Goal: Complete application form: Complete application form

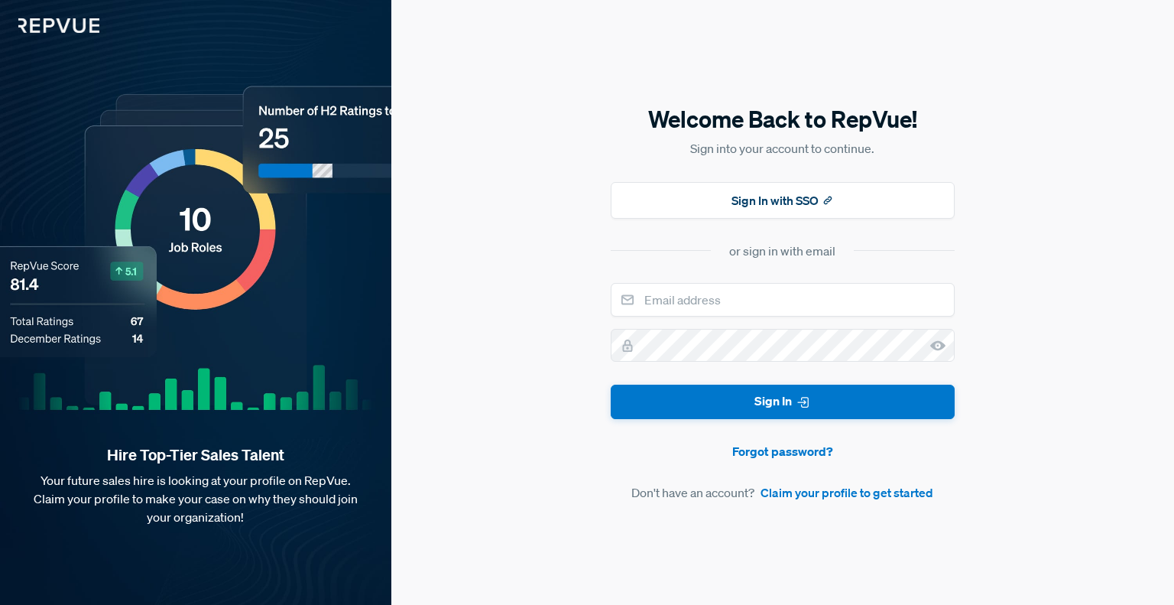
click at [690, 490] on article "Don't have an account? Claim your profile to get started" at bounding box center [783, 492] width 344 height 18
click at [799, 497] on link "Claim your profile to get started" at bounding box center [847, 492] width 173 height 18
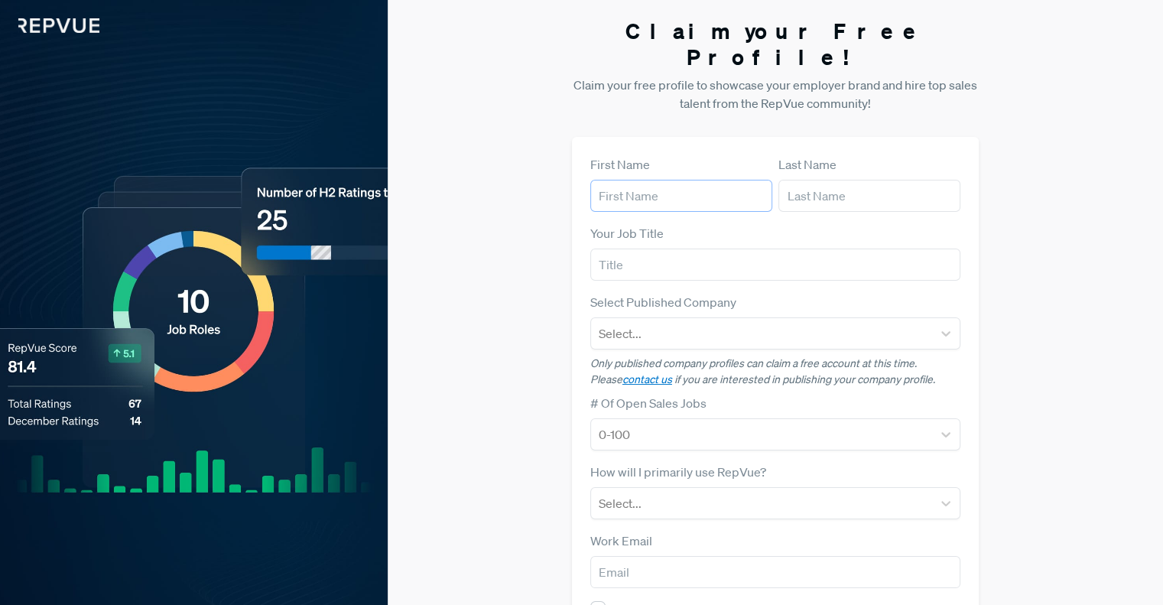
click at [688, 180] on input "text" at bounding box center [681, 196] width 182 height 32
type input "a"
type input "[PERSON_NAME]"
click at [819, 180] on input "text" at bounding box center [869, 196] width 182 height 32
type input "[PERSON_NAME]"
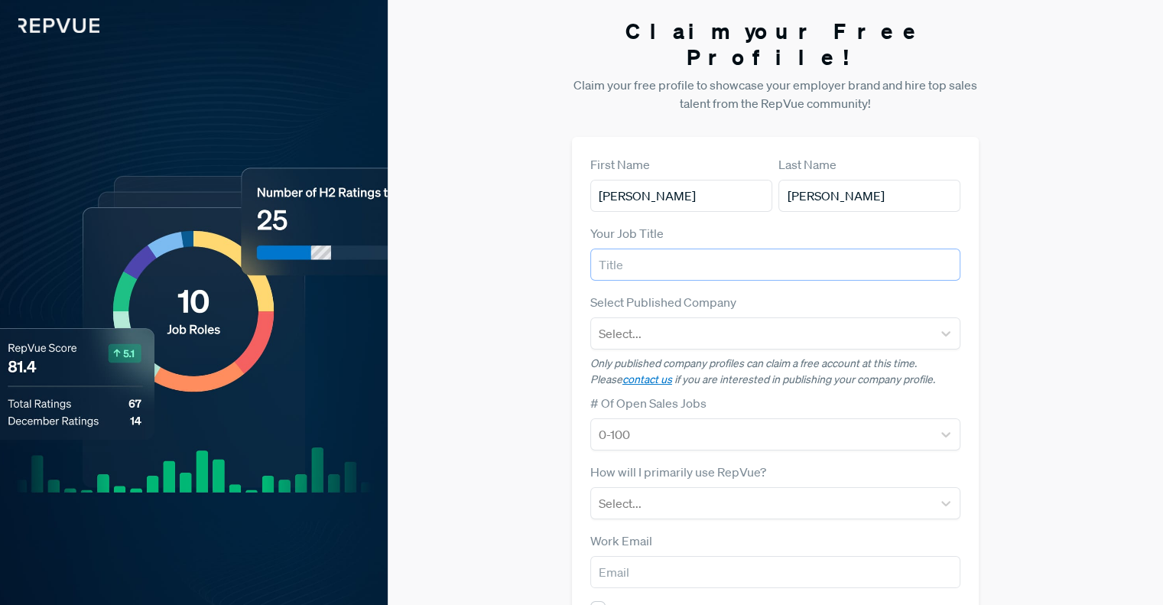
click at [718, 248] on input "text" at bounding box center [775, 264] width 370 height 32
type input "A"
click at [630, 248] on input "Sales Representative" at bounding box center [775, 264] width 370 height 32
type input "Sales Development Representative"
click at [639, 323] on div at bounding box center [761, 333] width 326 height 21
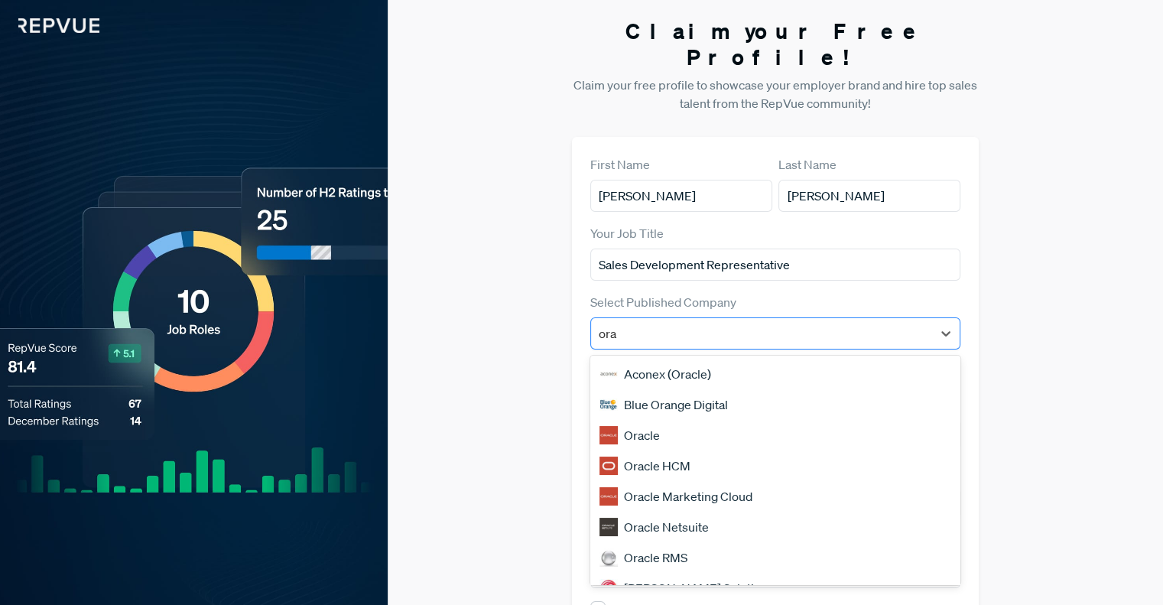
type input "orac"
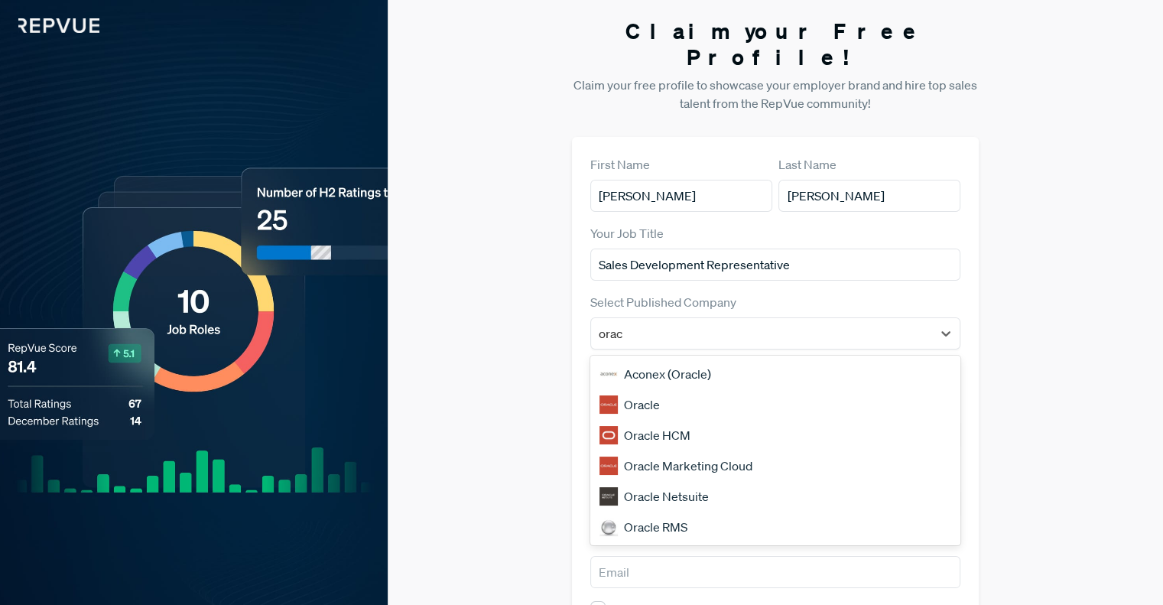
click at [639, 389] on div "Oracle" at bounding box center [775, 404] width 370 height 31
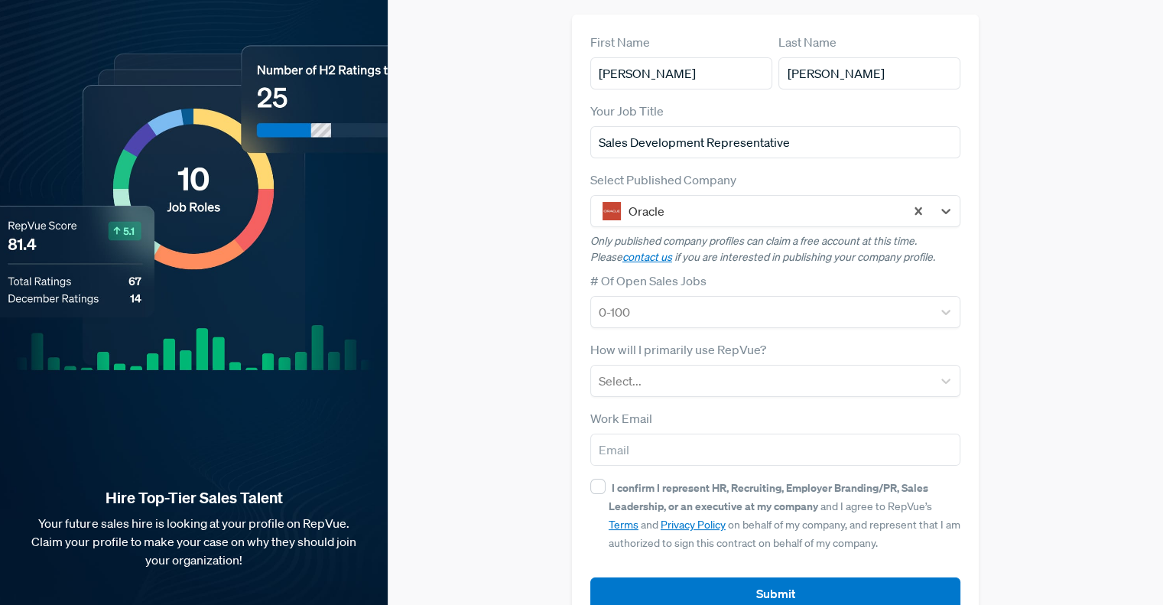
scroll to position [138, 0]
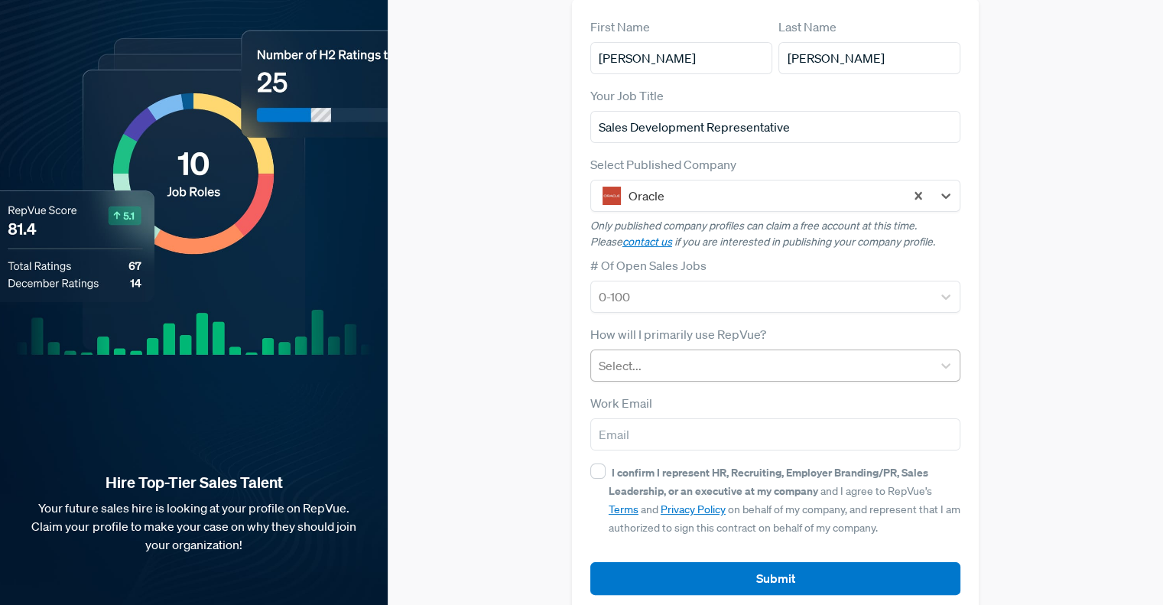
click at [667, 355] on div at bounding box center [761, 365] width 326 height 21
click at [556, 299] on div "Claim your Free Profile! Claim your free profile to showcase your employer bran…" at bounding box center [775, 246] width 775 height 769
click at [639, 355] on div at bounding box center [761, 365] width 326 height 21
click at [550, 310] on div "Claim your Free Profile! Claim your free profile to showcase your employer bran…" at bounding box center [775, 246] width 775 height 769
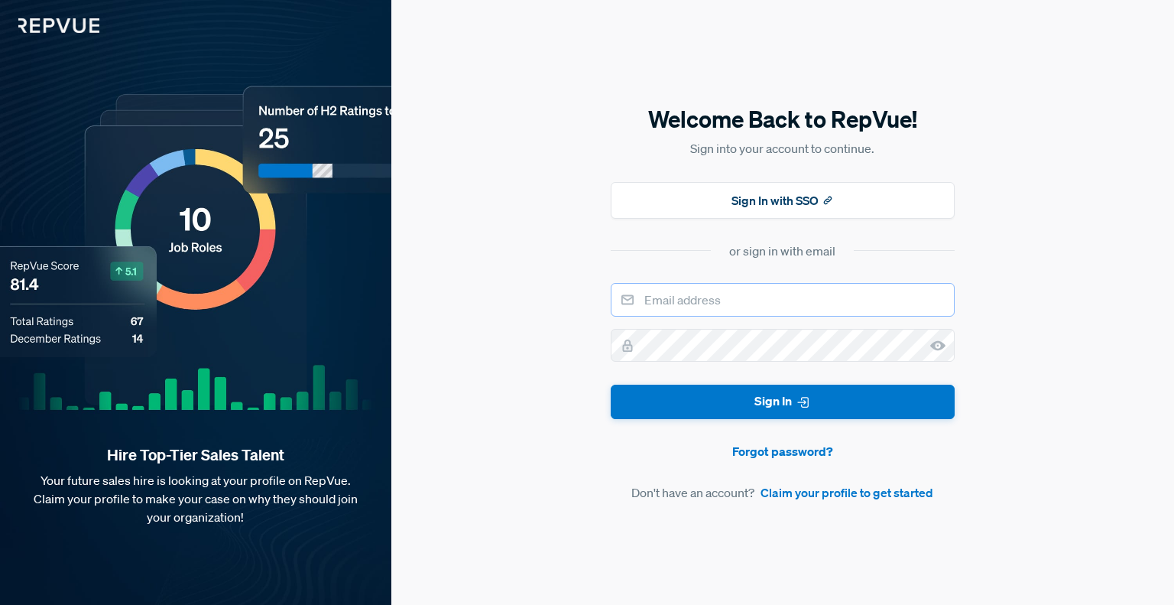
click at [718, 297] on input "email" at bounding box center [783, 300] width 344 height 34
click at [745, 302] on input "[PERSON_NAME][EMAIL_ADDRESS][PERSON_NAME][DOMAIN_NAME]" at bounding box center [783, 300] width 344 height 34
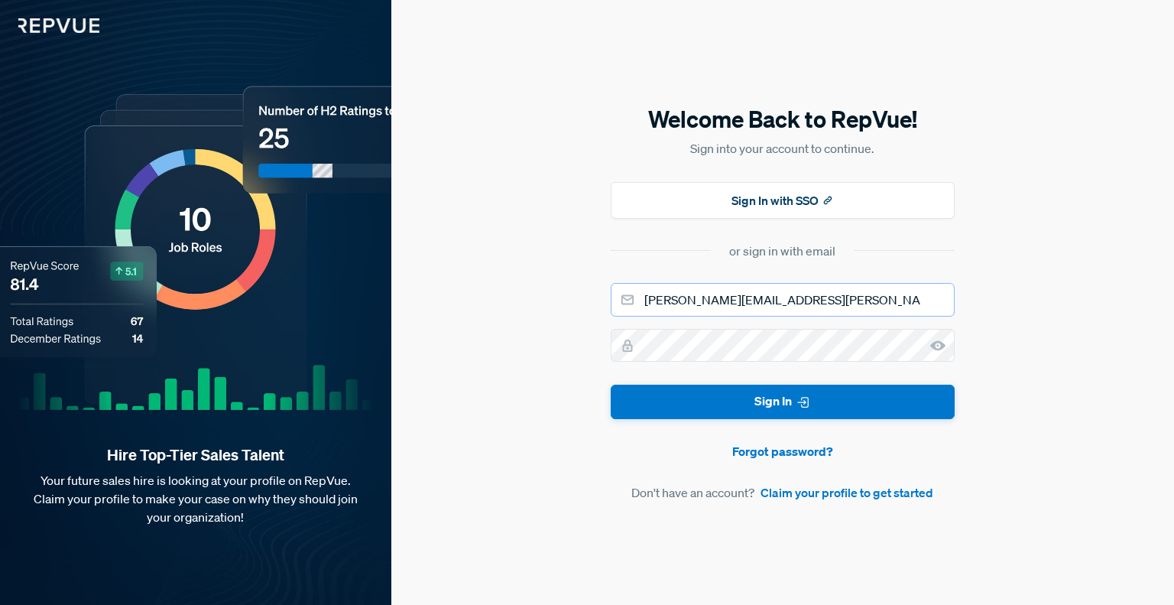
click at [745, 302] on input "[PERSON_NAME][EMAIL_ADDRESS][PERSON_NAME][DOMAIN_NAME]" at bounding box center [783, 300] width 344 height 34
click at [745, 302] on input "A" at bounding box center [783, 300] width 344 height 34
type input "[EMAIL_ADDRESS][DOMAIN_NAME]"
click at [611, 384] on button "Sign In" at bounding box center [783, 401] width 344 height 34
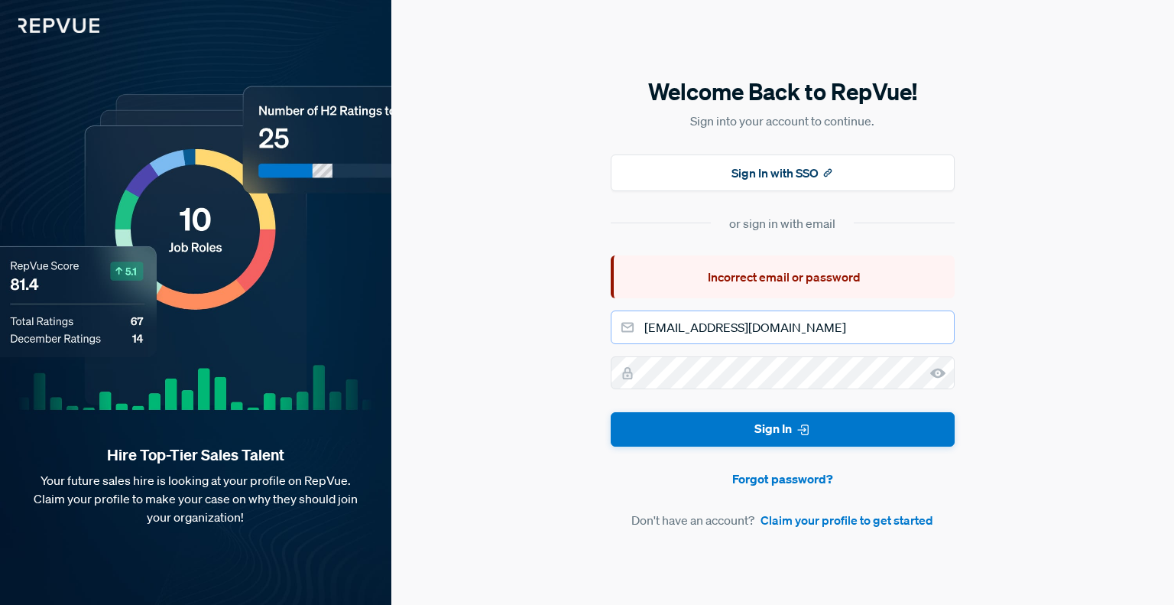
click at [731, 324] on input "[EMAIL_ADDRESS][DOMAIN_NAME]" at bounding box center [783, 327] width 344 height 34
click at [706, 520] on article "Don't have an account? Claim your profile to get started" at bounding box center [783, 520] width 344 height 18
click at [800, 525] on link "Claim your profile to get started" at bounding box center [847, 520] width 173 height 18
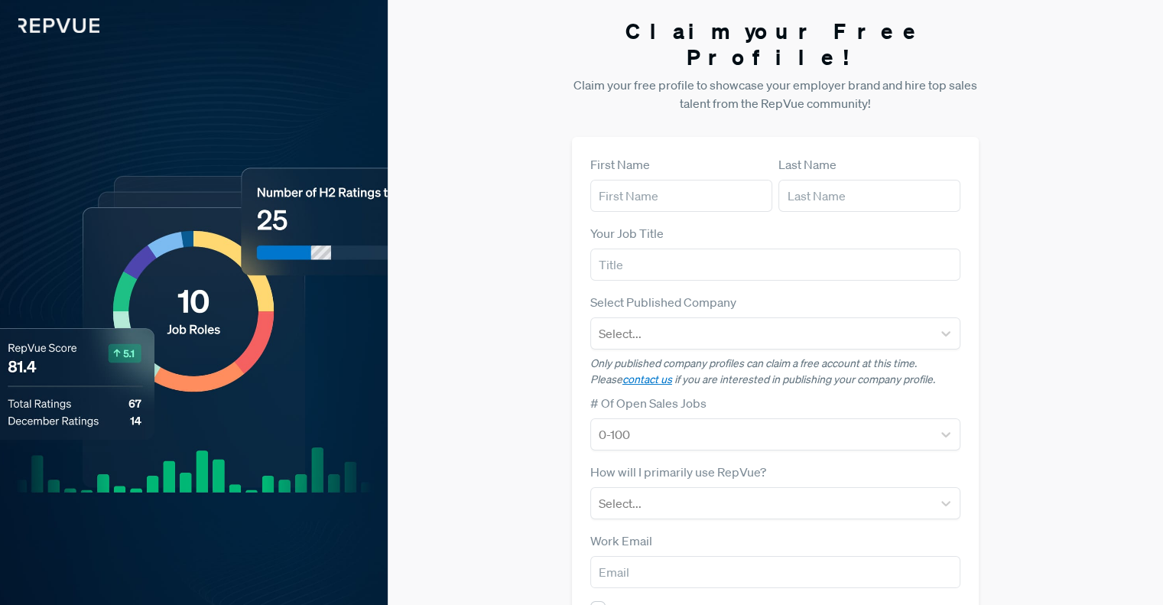
click at [419, 190] on div "Claim your Free Profile! Claim your free profile to showcase your employer bran…" at bounding box center [775, 384] width 775 height 769
click at [639, 180] on input "text" at bounding box center [681, 196] width 182 height 32
type input "[PERSON_NAME]"
click at [787, 180] on input "text" at bounding box center [869, 196] width 182 height 32
type input "[PERSON_NAME]"
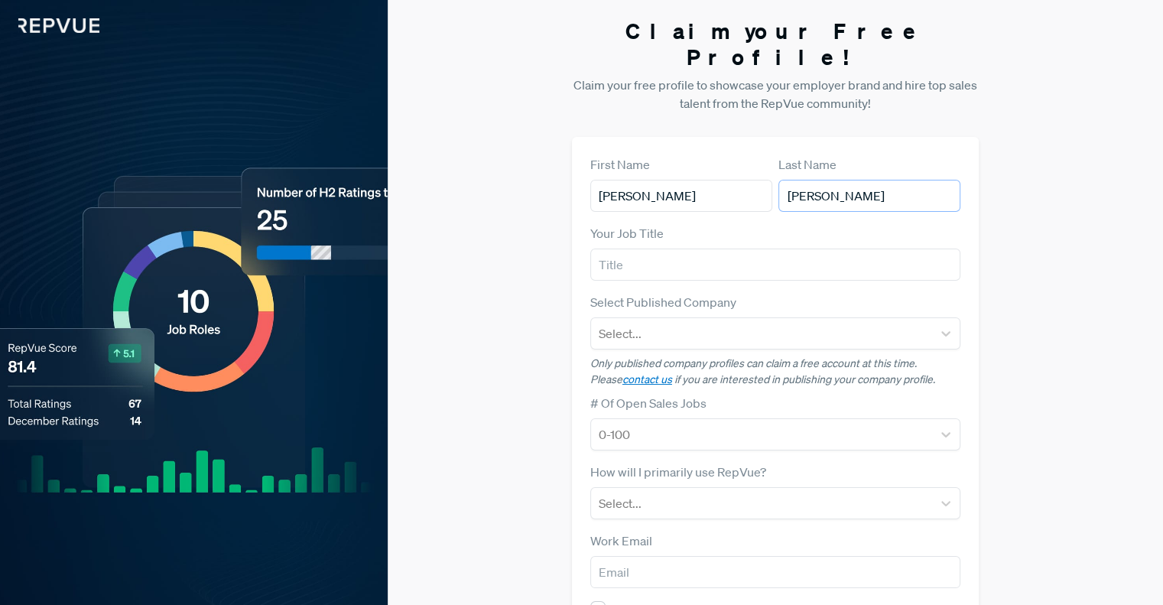
scroll to position [138, 0]
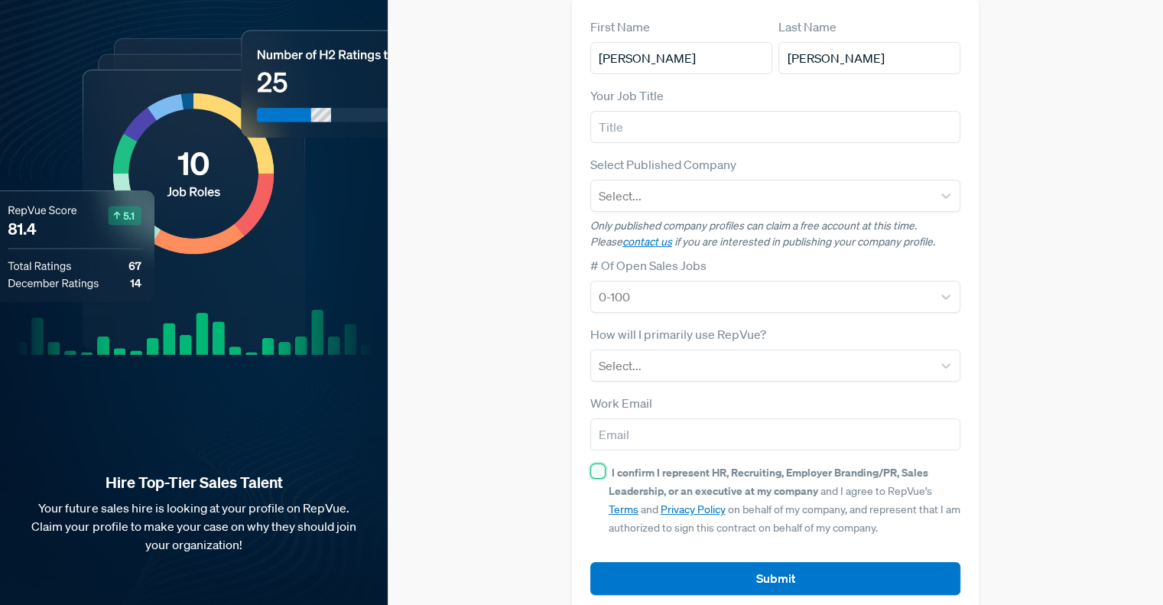
click at [597, 463] on input "I confirm I represent HR, Recruiting, Employer Branding/PR, Sales Leadership, o…" at bounding box center [597, 470] width 15 height 15
checkbox input "true"
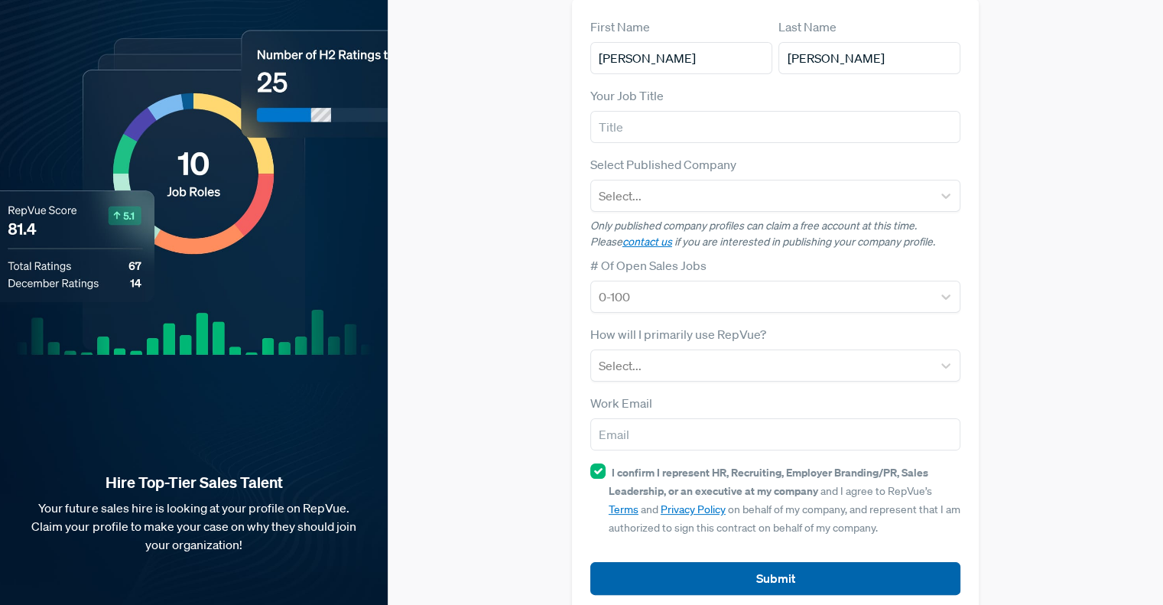
click at [656, 562] on button "Submit" at bounding box center [775, 578] width 370 height 33
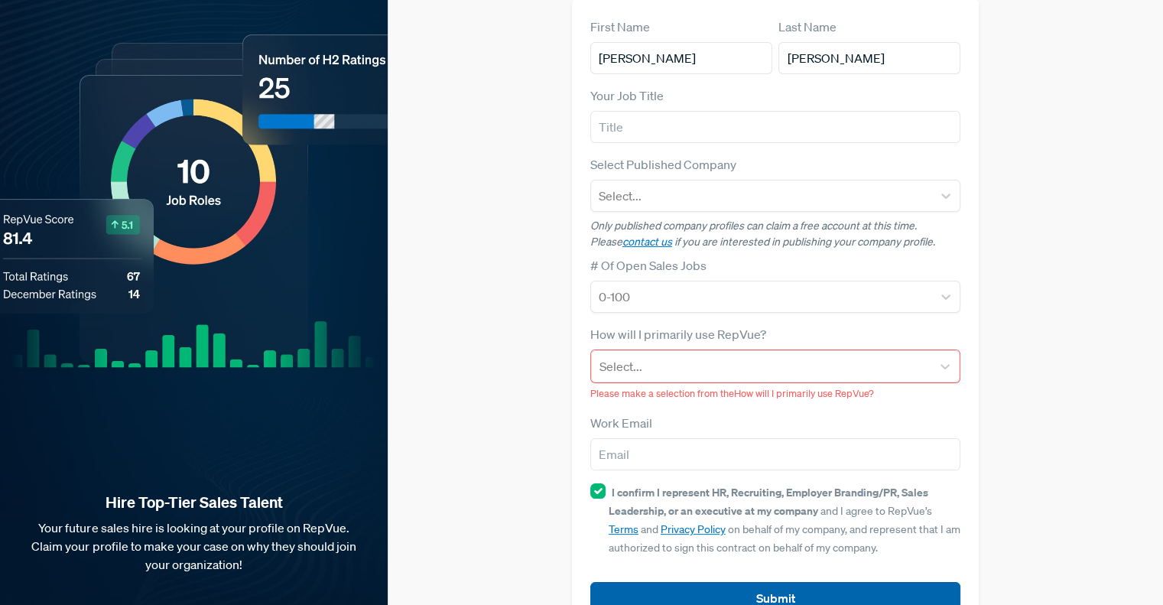
scroll to position [157, 0]
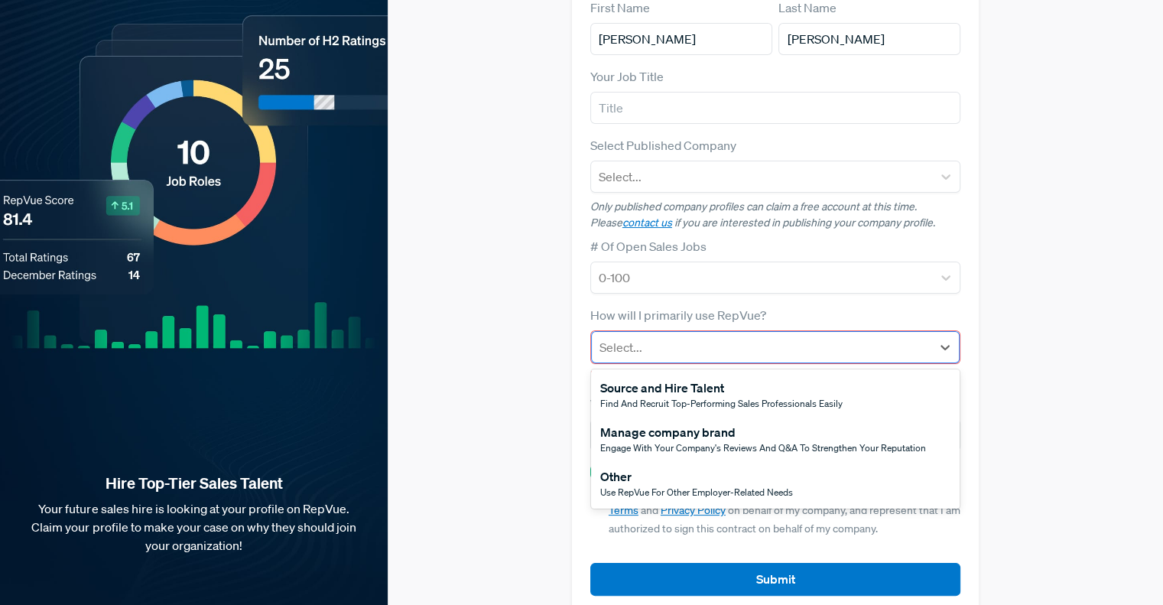
click at [681, 336] on div at bounding box center [761, 346] width 324 height 21
click at [663, 485] on span "Use RepVue for other employer-related needs" at bounding box center [696, 491] width 193 height 13
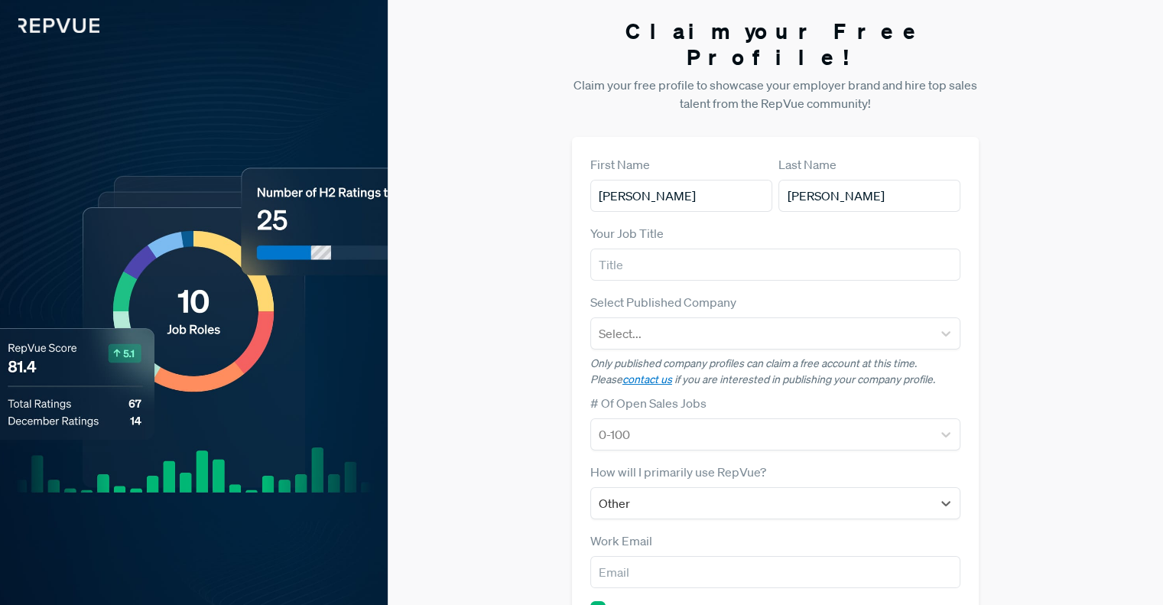
scroll to position [138, 0]
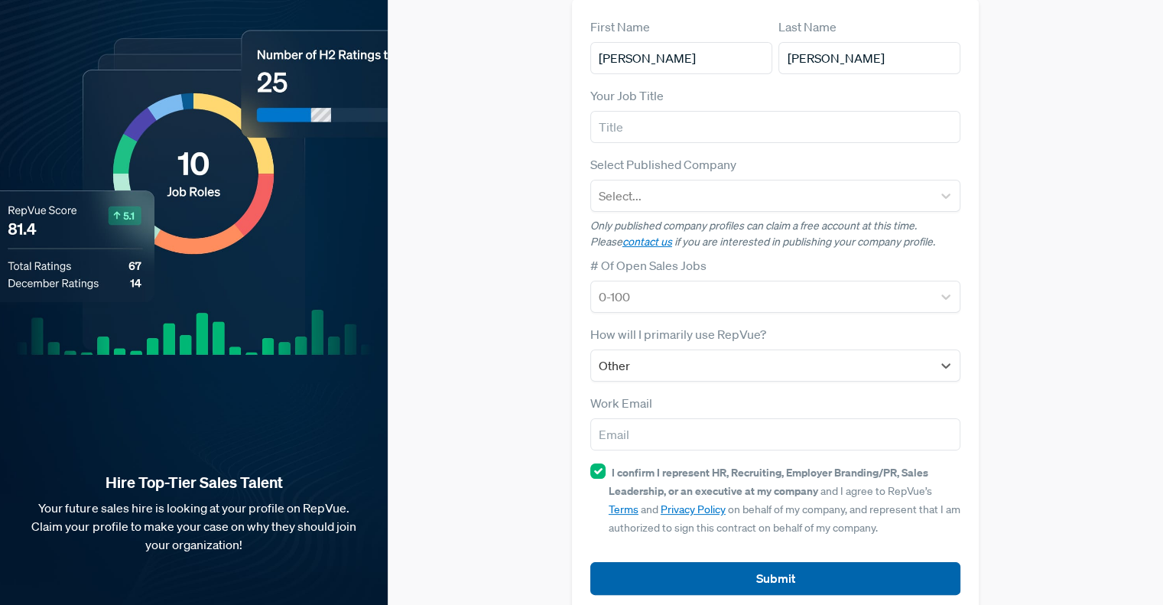
click at [708, 562] on button "Submit" at bounding box center [775, 578] width 370 height 33
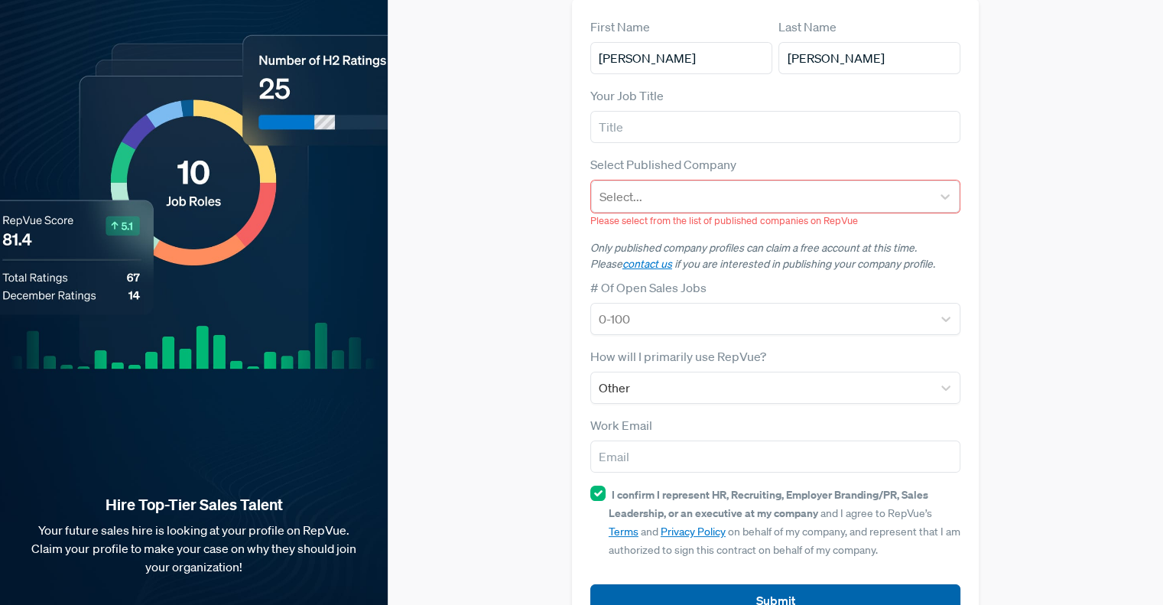
scroll to position [159, 0]
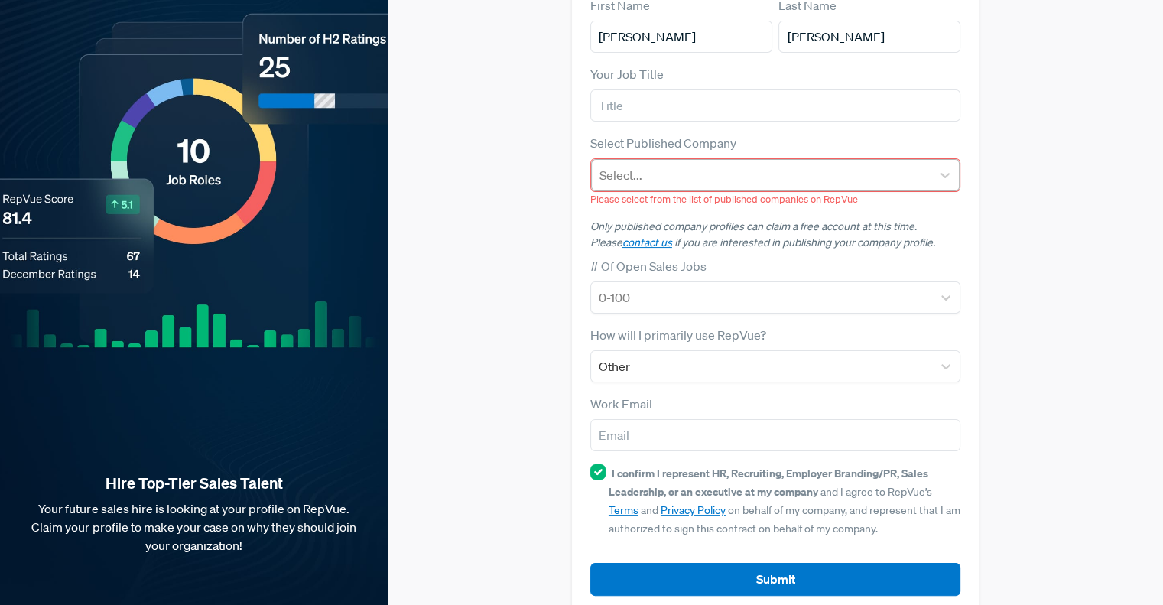
click at [725, 164] on div at bounding box center [761, 174] width 324 height 21
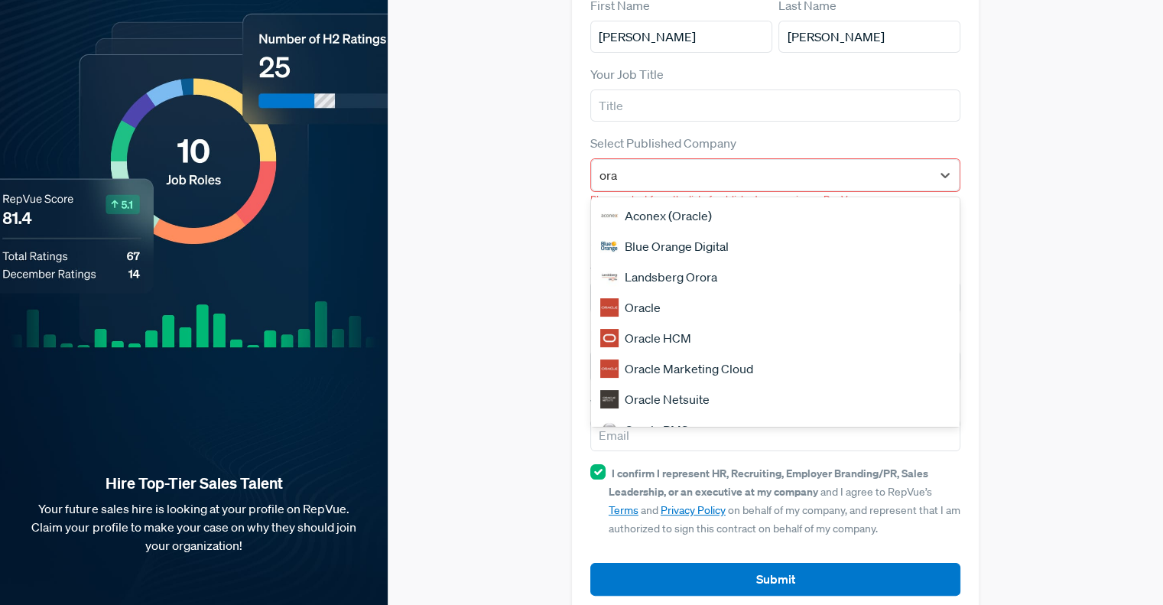
type input "orac"
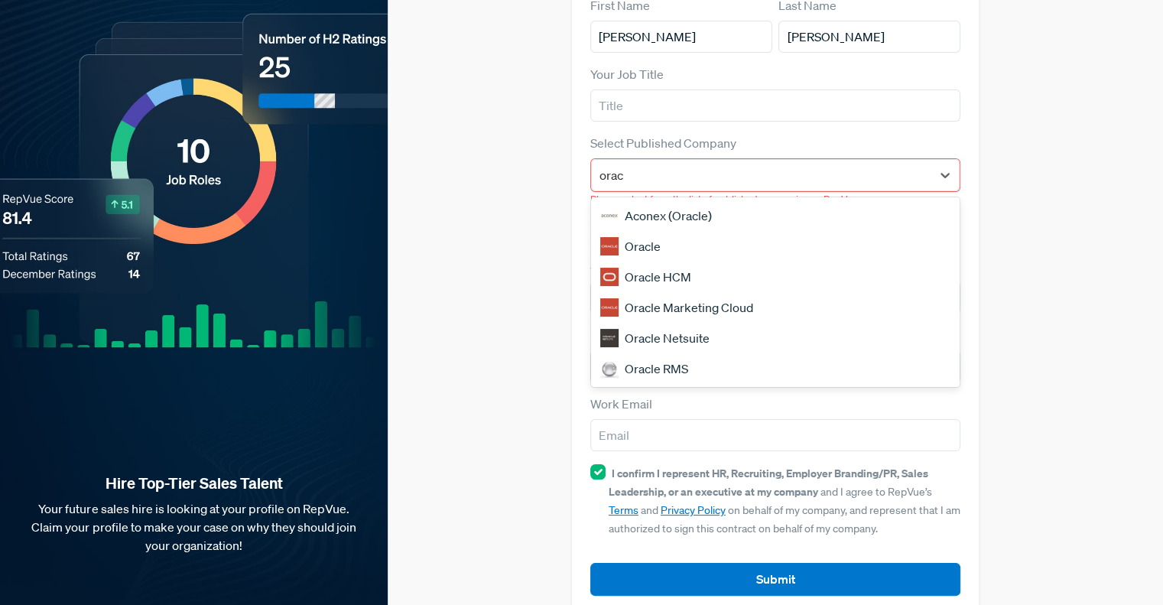
click at [651, 231] on div "Oracle" at bounding box center [775, 246] width 368 height 31
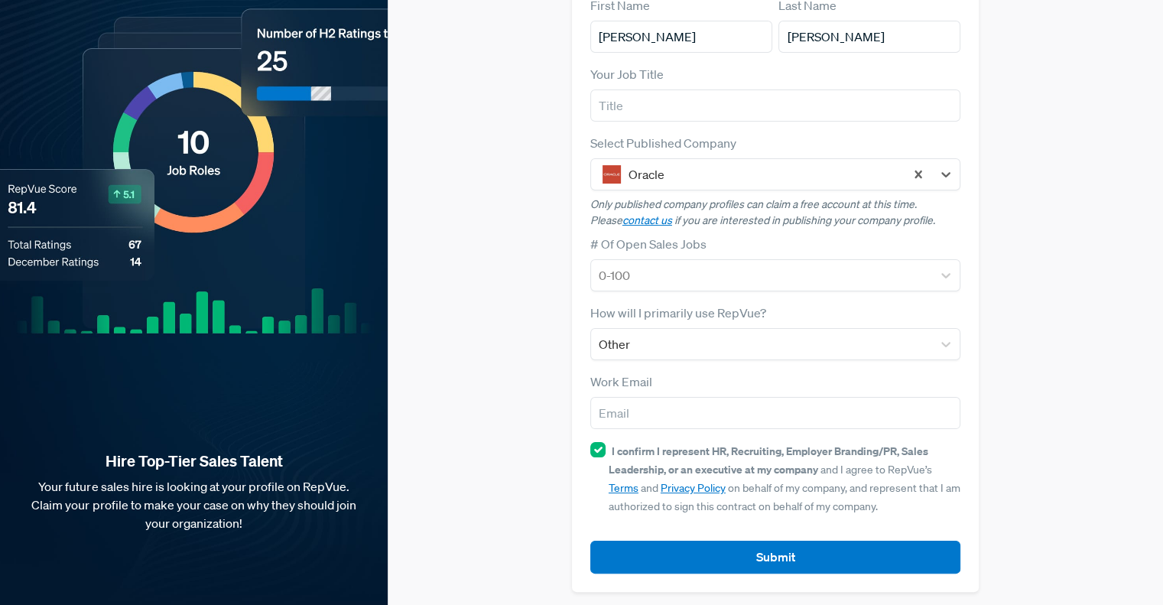
scroll to position [138, 0]
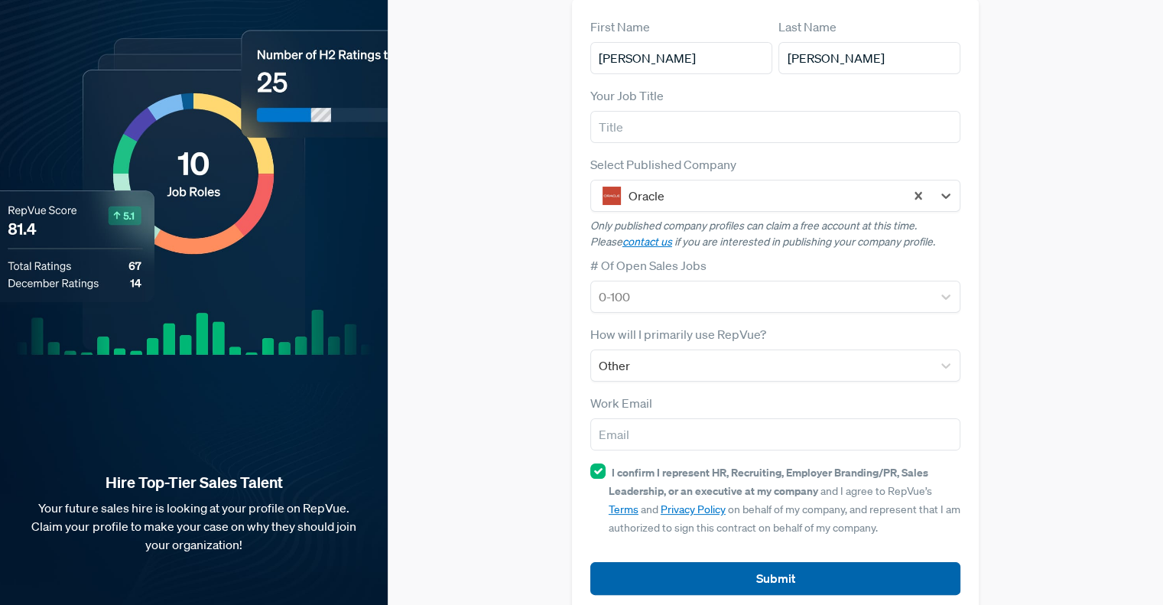
click at [687, 562] on button "Submit" at bounding box center [775, 578] width 370 height 33
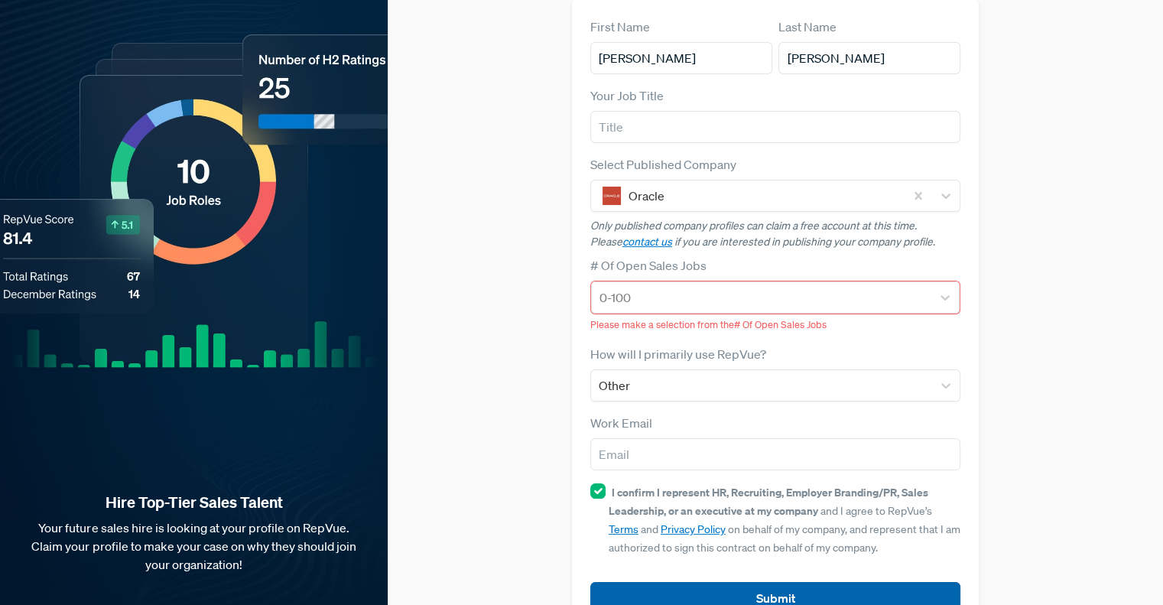
scroll to position [157, 0]
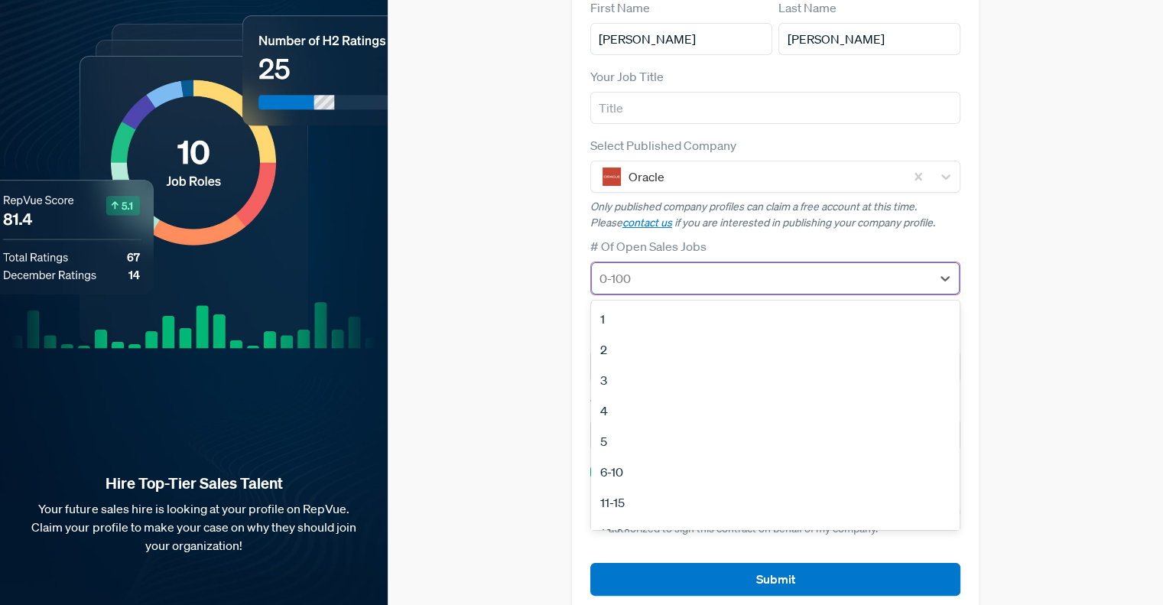
click at [653, 268] on div at bounding box center [761, 278] width 324 height 21
click at [640, 465] on div "100+" at bounding box center [775, 480] width 368 height 31
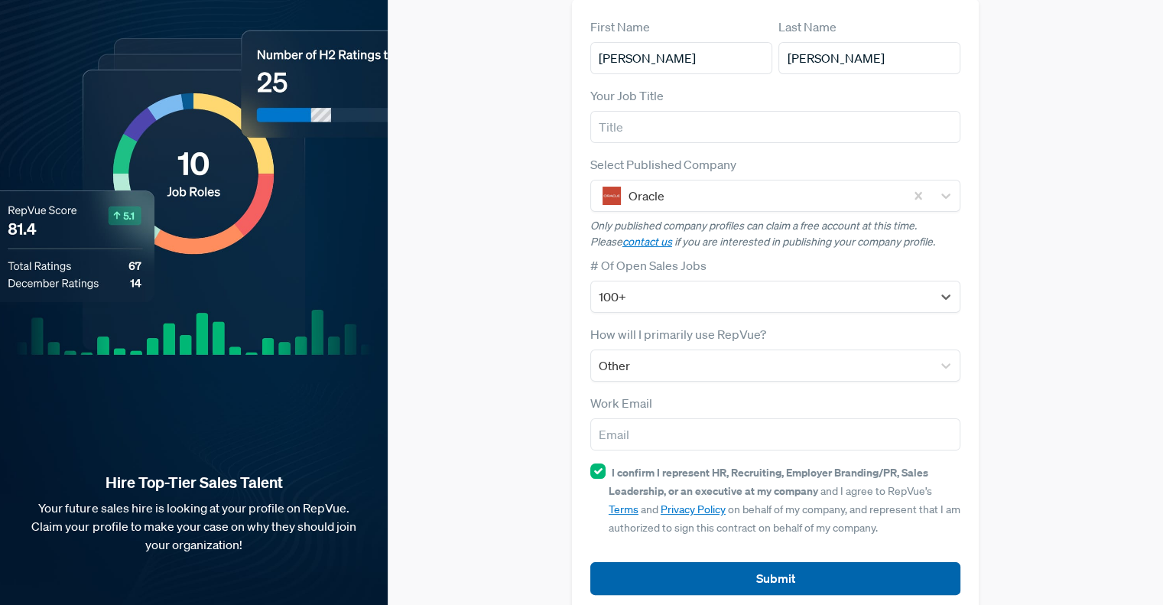
click at [703, 562] on button "Submit" at bounding box center [775, 578] width 370 height 33
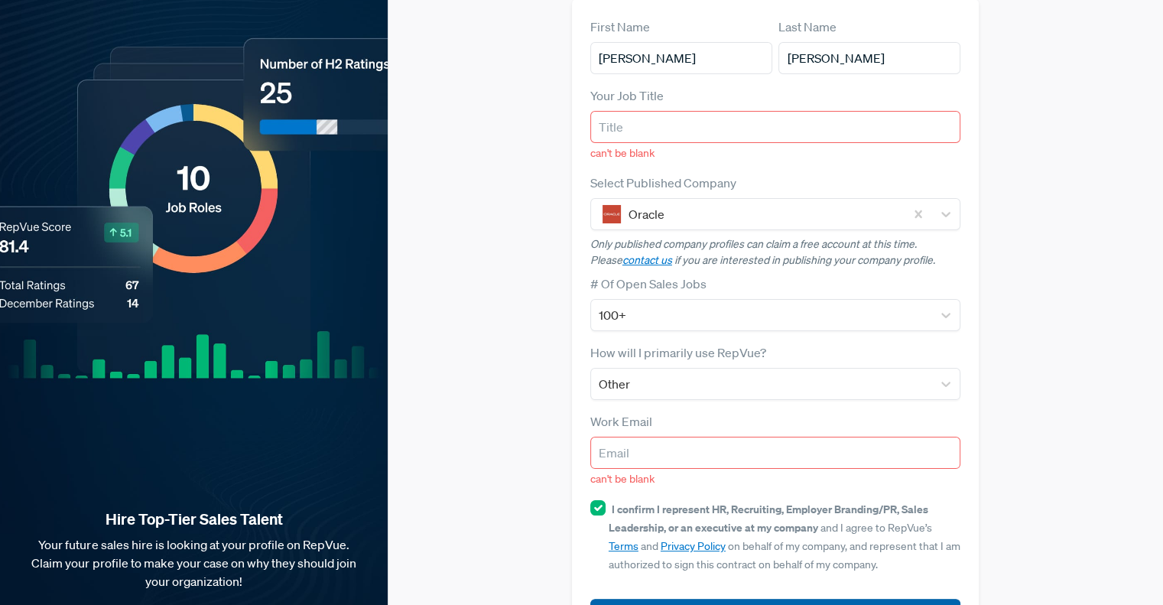
scroll to position [174, 0]
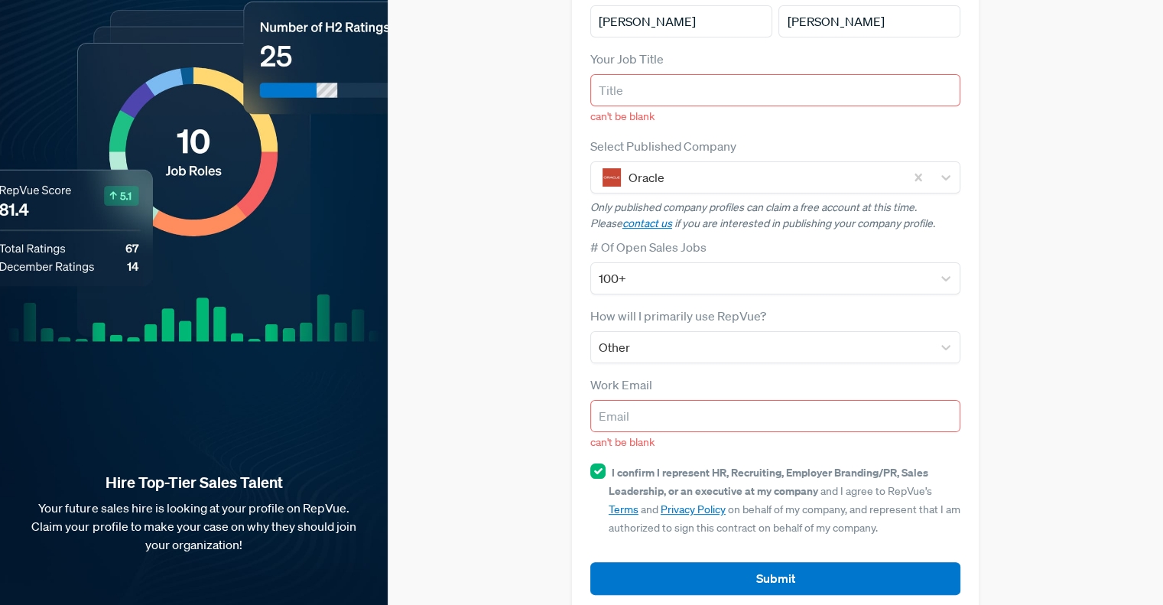
click at [648, 400] on input "email" at bounding box center [775, 416] width 370 height 32
click at [606, 435] on span "can't be blank" at bounding box center [622, 442] width 64 height 14
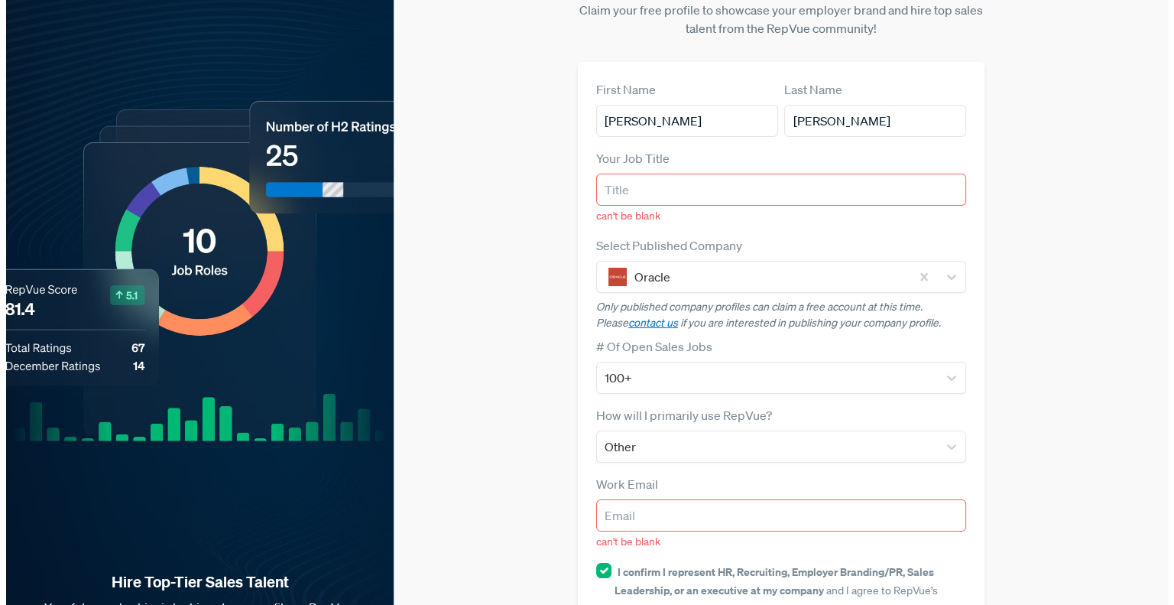
scroll to position [0, 0]
